Goal: Transaction & Acquisition: Purchase product/service

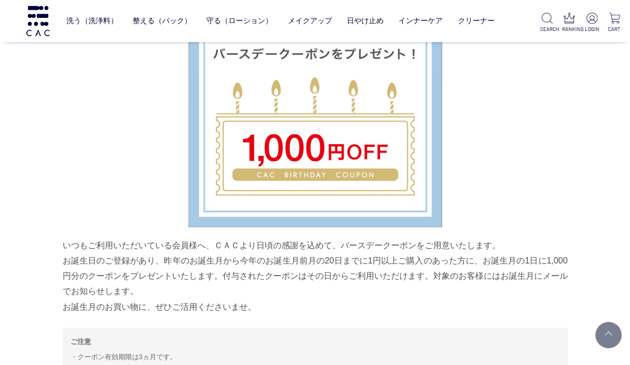
scroll to position [3263, 0]
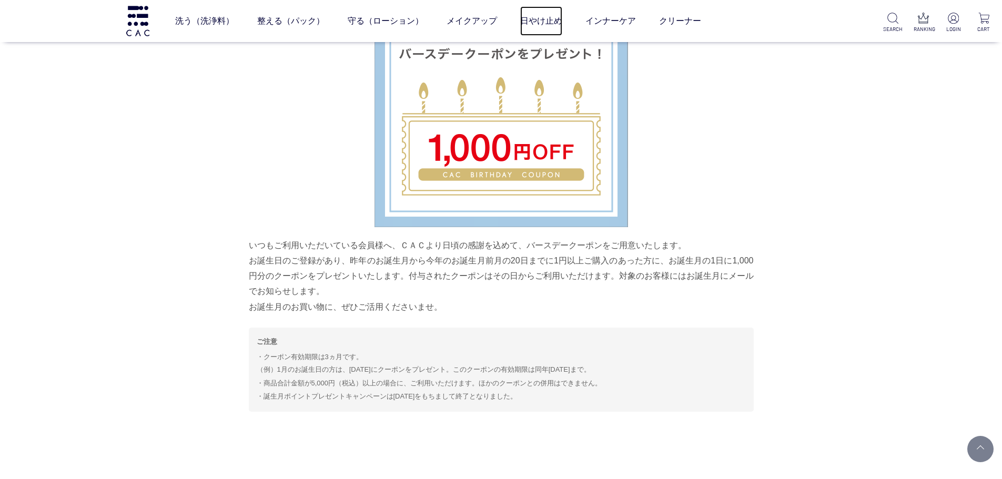
click at [525, 18] on link "日やけ止め" at bounding box center [541, 20] width 42 height 29
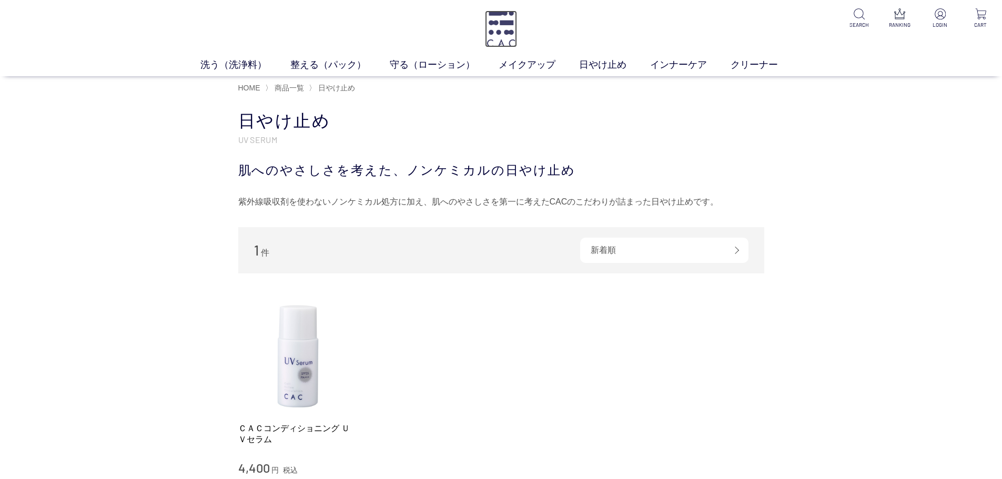
click at [488, 34] on img at bounding box center [501, 29] width 32 height 37
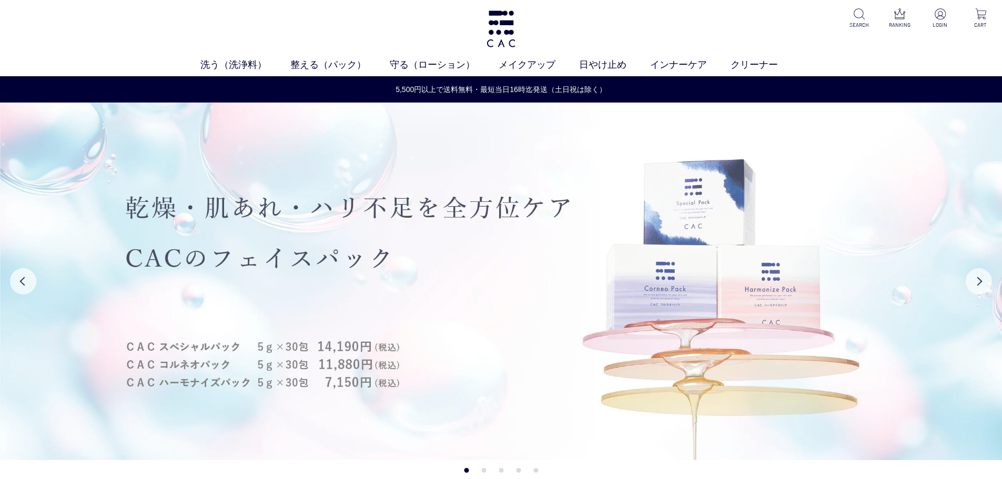
click at [388, 257] on img at bounding box center [501, 282] width 1002 height 358
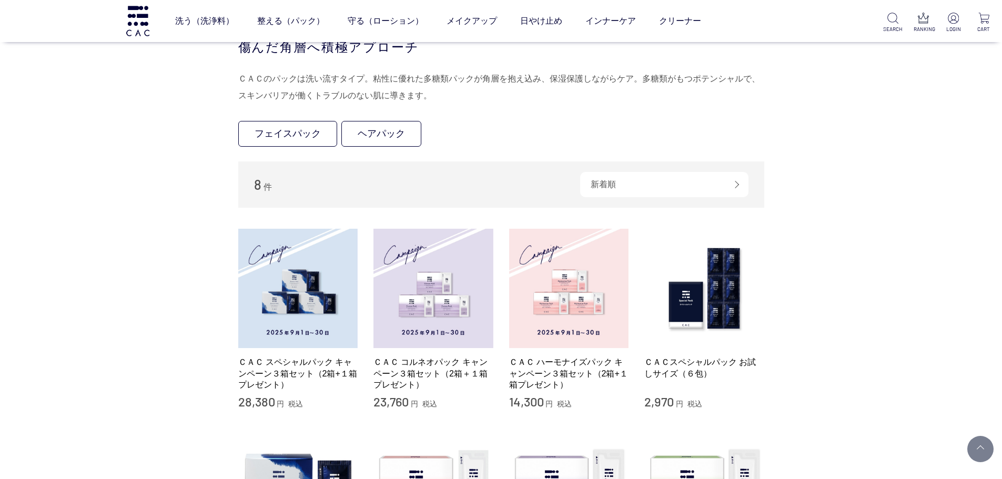
scroll to position [105, 0]
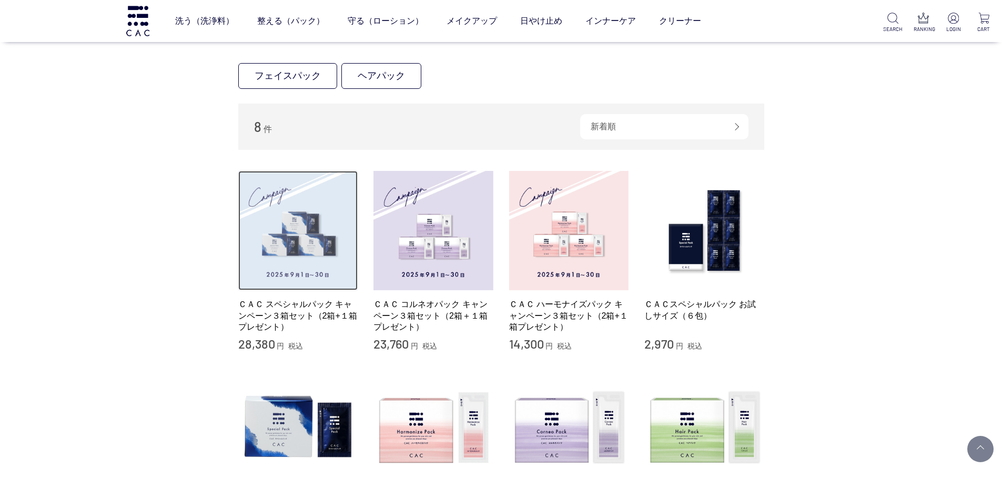
click at [316, 220] on img at bounding box center [298, 231] width 120 height 120
